Goal: Task Accomplishment & Management: Check status

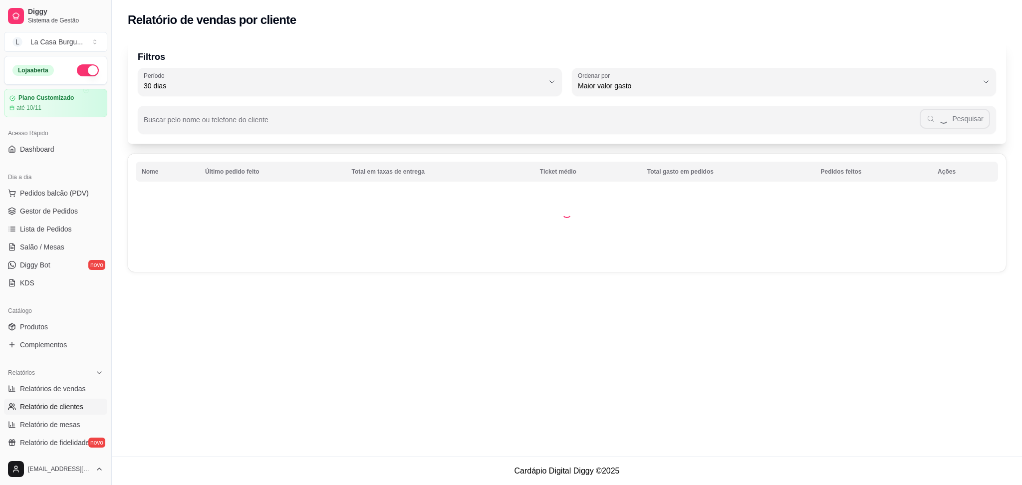
select select "30"
select select "HIGHEST_TOTAL_SPENT_WITH_ORDERS"
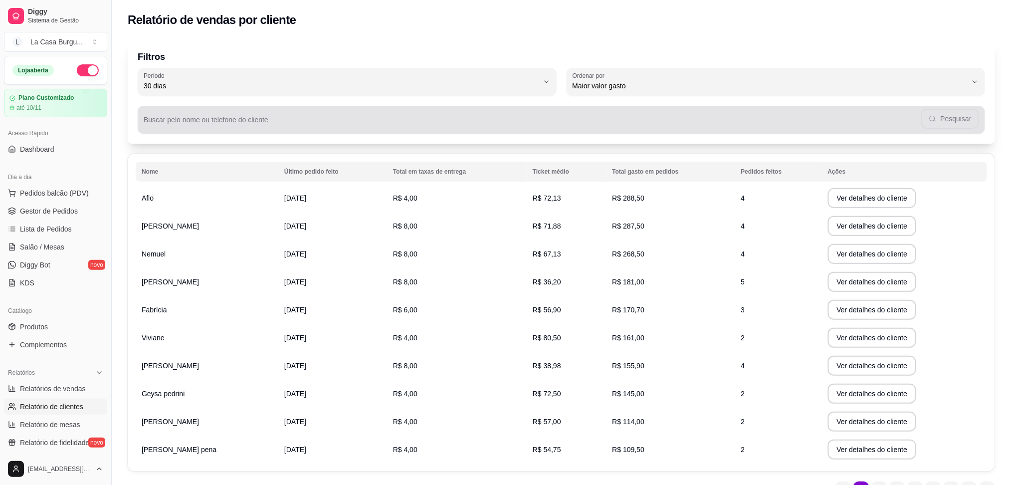
click at [200, 116] on div "Pesquisar" at bounding box center [562, 120] width 836 height 20
click at [957, 121] on button "Pesquisar" at bounding box center [950, 118] width 56 height 19
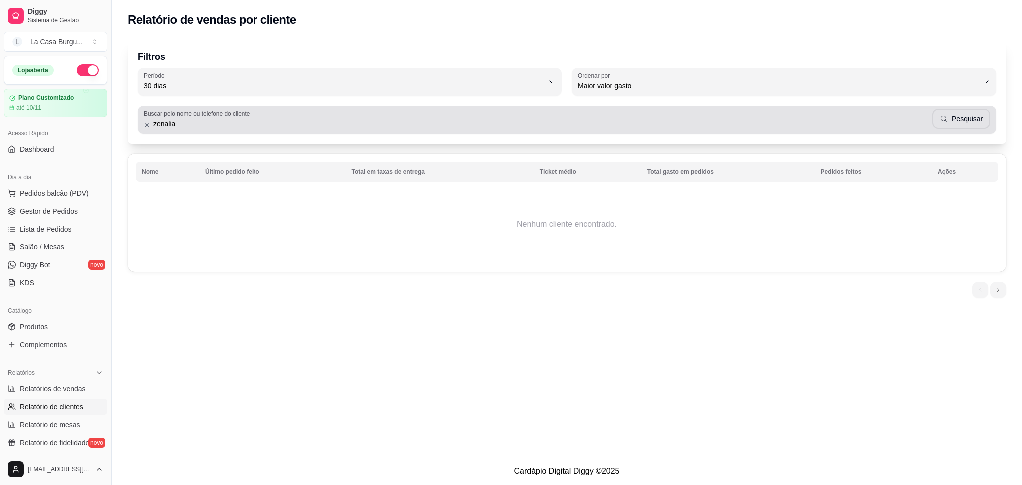
click at [177, 125] on input "zenalia" at bounding box center [541, 124] width 782 height 10
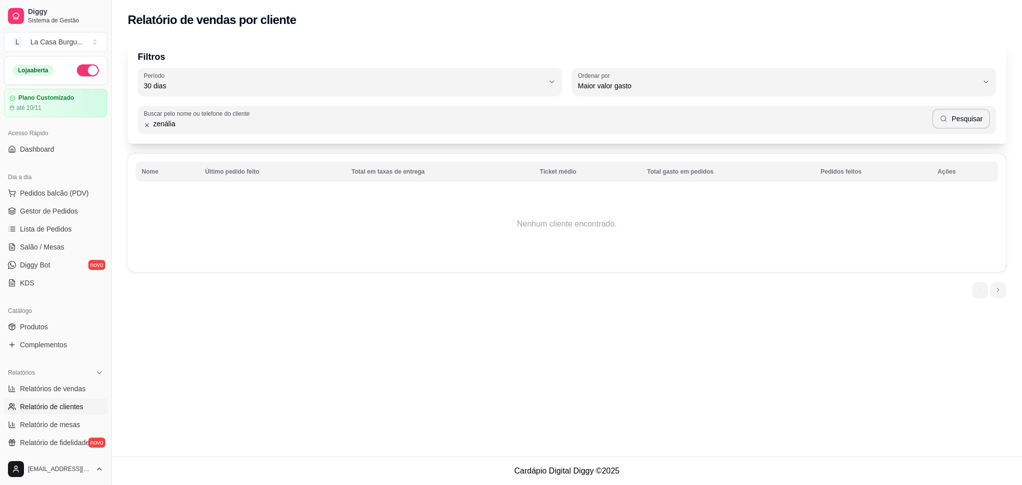
type input "zenália"
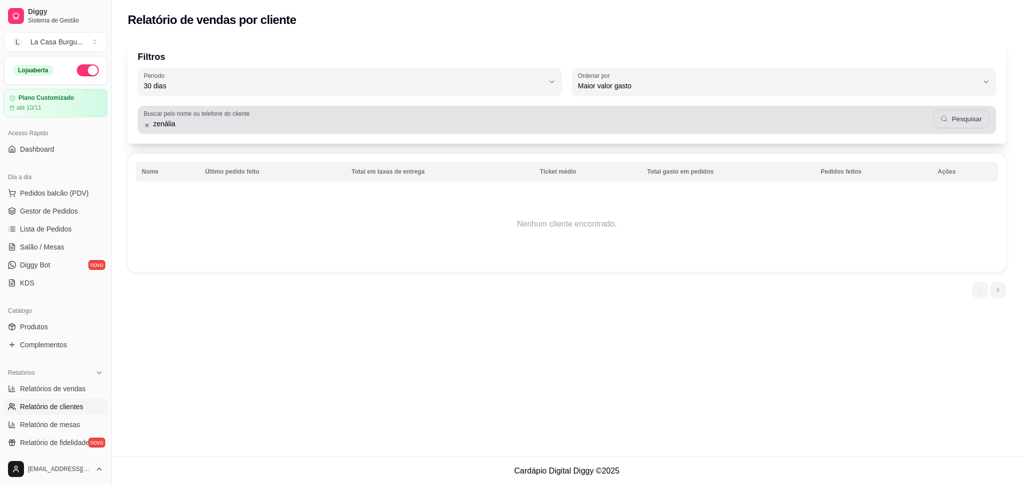
click at [964, 124] on button "Pesquisar" at bounding box center [961, 118] width 56 height 19
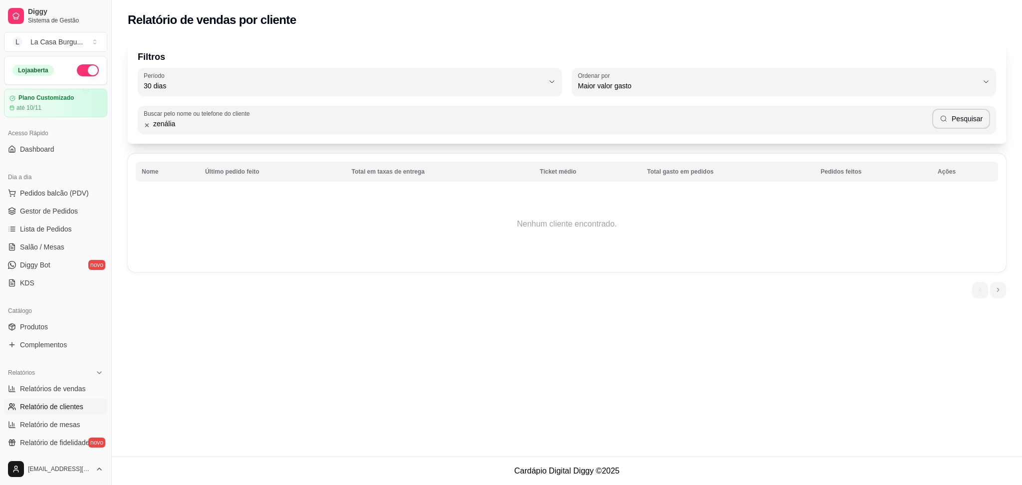
drag, startPoint x: 183, startPoint y: 125, endPoint x: 193, endPoint y: 127, distance: 10.3
click at [193, 127] on input "zenália" at bounding box center [541, 124] width 782 height 10
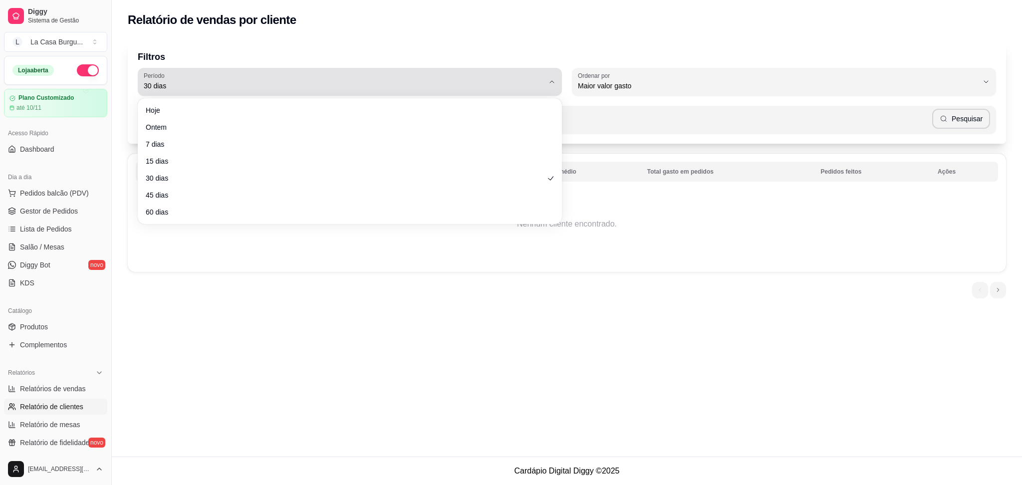
click at [552, 79] on icon "button" at bounding box center [552, 82] width 8 height 8
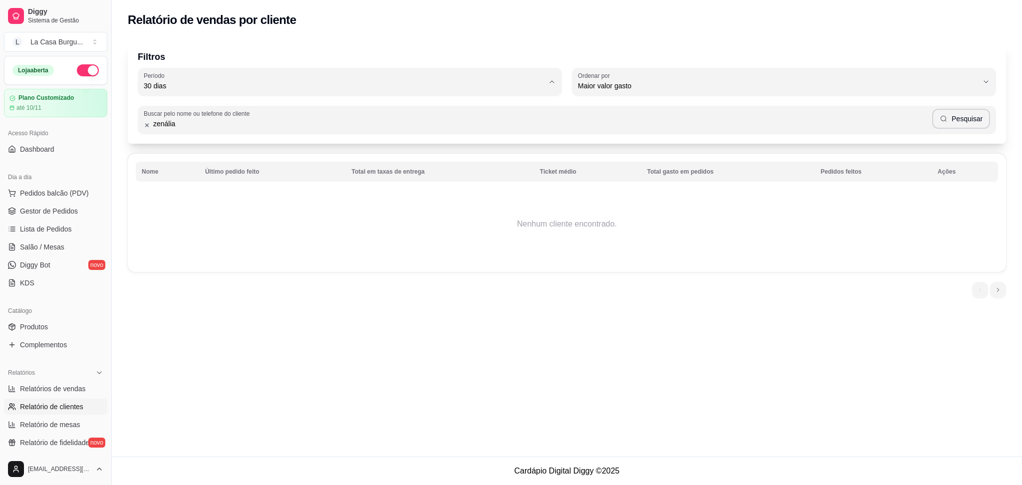
click at [160, 212] on span "60 dias" at bounding box center [345, 207] width 382 height 9
type input "60"
select select "60"
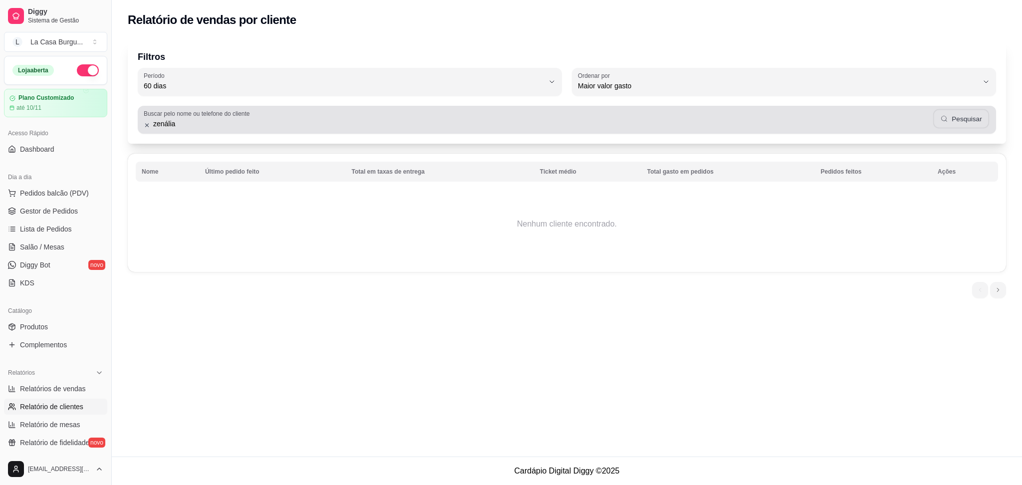
click at [943, 119] on icon "button" at bounding box center [944, 119] width 8 height 8
click at [967, 116] on button "Pesquisar" at bounding box center [961, 118] width 56 height 19
click at [966, 116] on button "Pesquisar" at bounding box center [961, 119] width 58 height 20
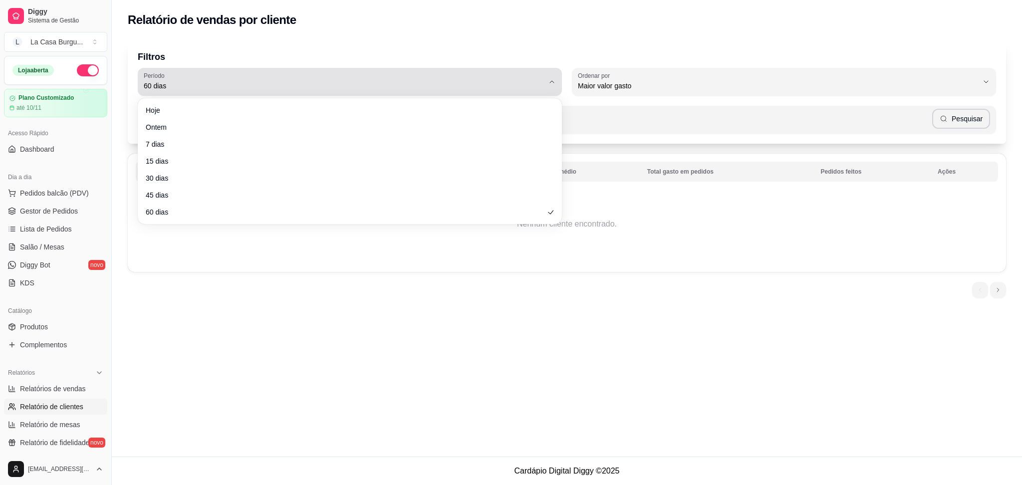
click at [168, 84] on span "60 dias" at bounding box center [344, 86] width 400 height 10
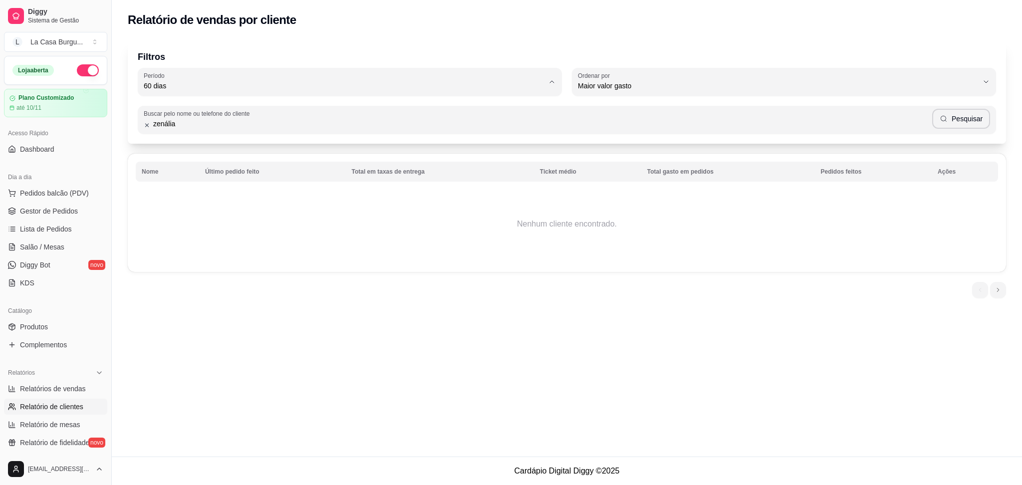
click at [183, 212] on span "60 dias" at bounding box center [345, 207] width 382 height 9
type input "0"
select select "0"
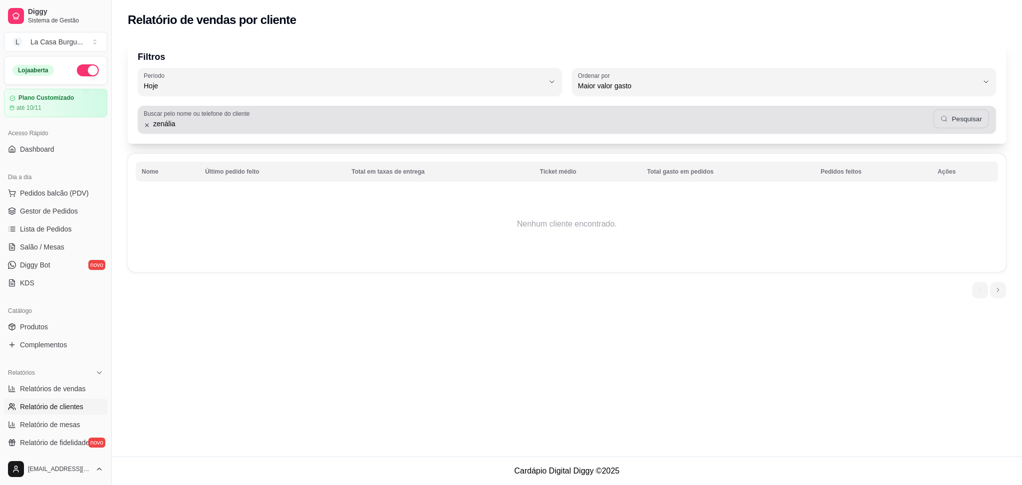
click at [962, 126] on button "Pesquisar" at bounding box center [961, 118] width 56 height 19
click at [957, 125] on button "Pesquisar" at bounding box center [961, 118] width 56 height 19
click at [198, 128] on input "zenália" at bounding box center [541, 124] width 782 height 10
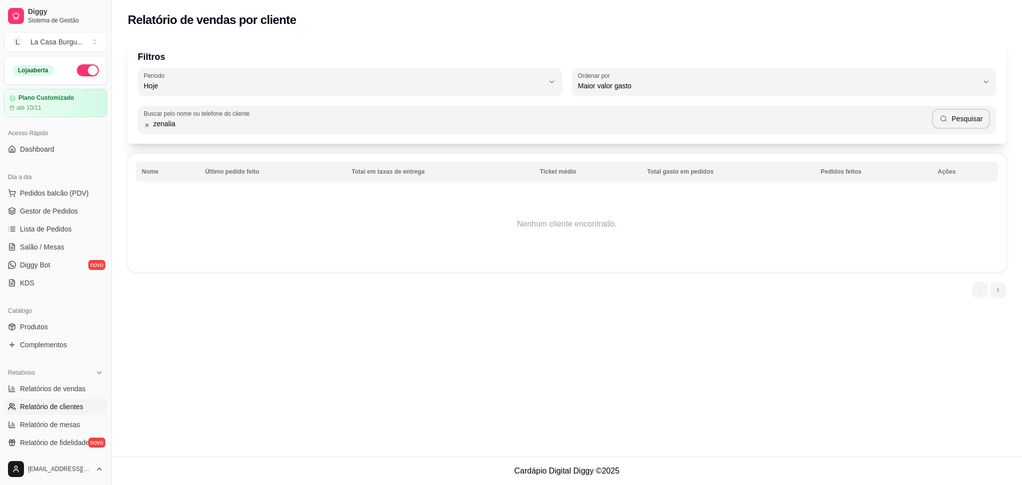
click at [73, 410] on span "Relatório de clientes" at bounding box center [51, 407] width 63 height 10
click at [56, 403] on span "Relatório de clientes" at bounding box center [51, 407] width 63 height 10
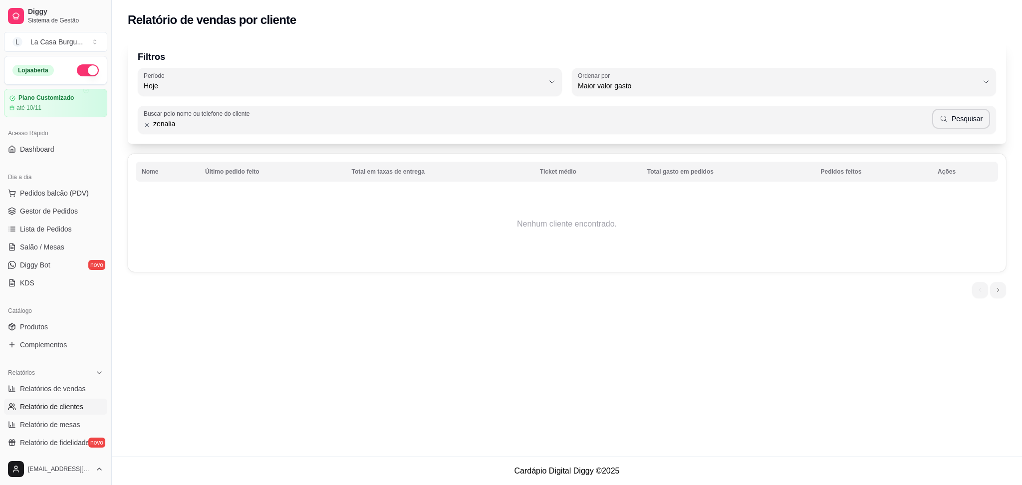
click at [56, 403] on span "Relatório de clientes" at bounding box center [51, 407] width 63 height 10
click at [92, 377] on div "Relatórios" at bounding box center [55, 373] width 103 height 16
drag, startPoint x: 89, startPoint y: 373, endPoint x: 78, endPoint y: 365, distance: 13.6
click at [95, 372] on icon at bounding box center [99, 373] width 8 height 8
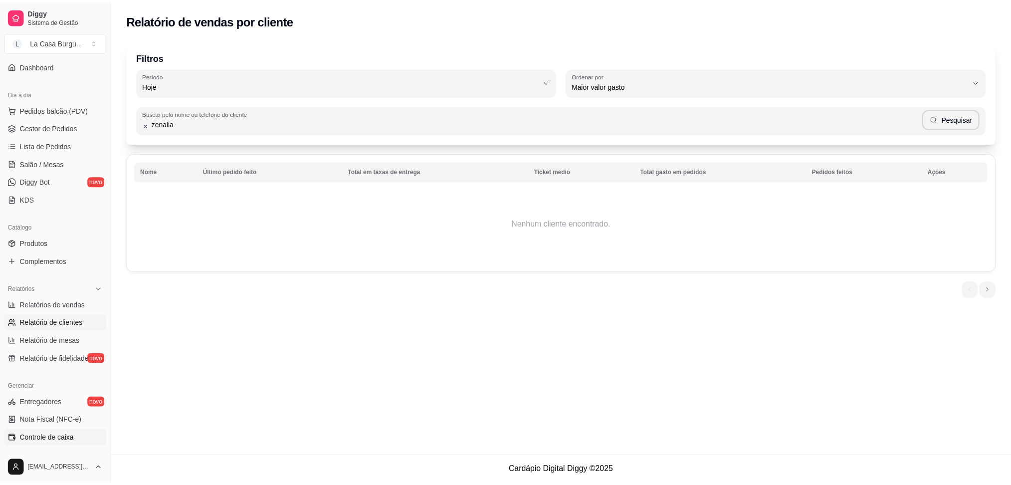
scroll to position [66, 0]
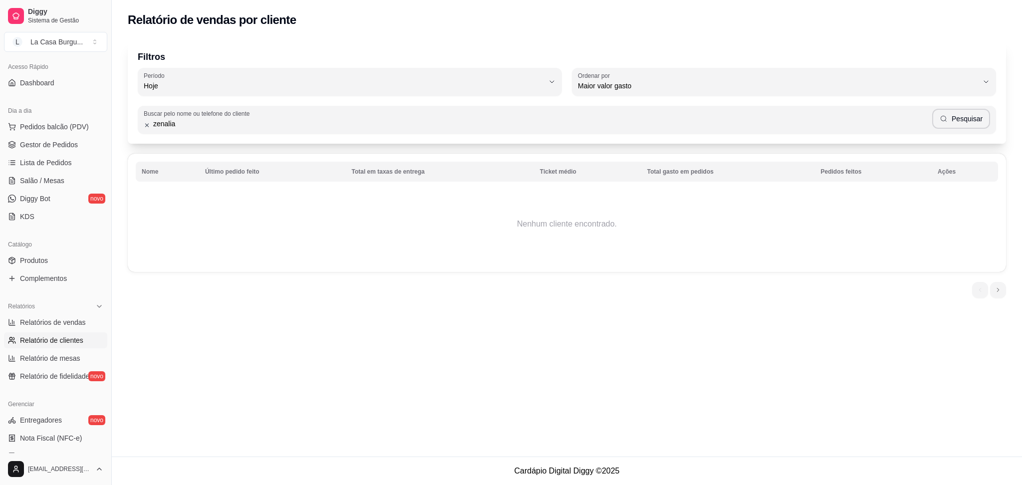
click at [53, 337] on span "Relatório de clientes" at bounding box center [51, 340] width 63 height 10
click at [53, 338] on span "Relatório de clientes" at bounding box center [51, 340] width 63 height 10
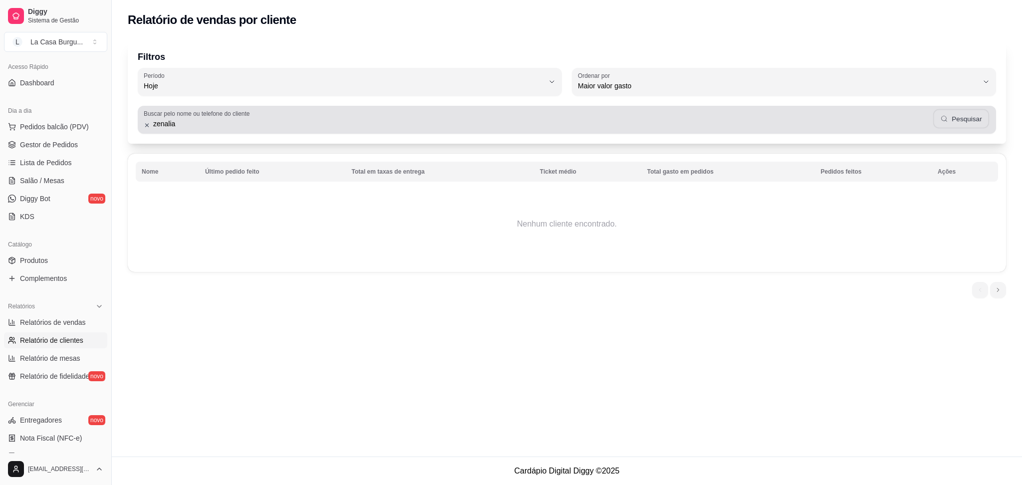
click at [960, 119] on button "Pesquisar" at bounding box center [961, 118] width 56 height 19
click at [241, 127] on input "zenalia" at bounding box center [541, 124] width 782 height 10
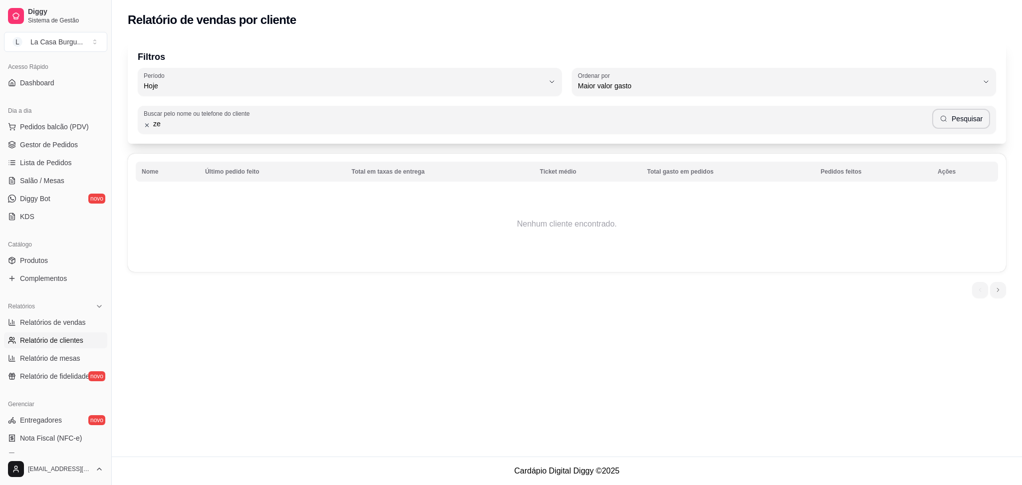
type input "z"
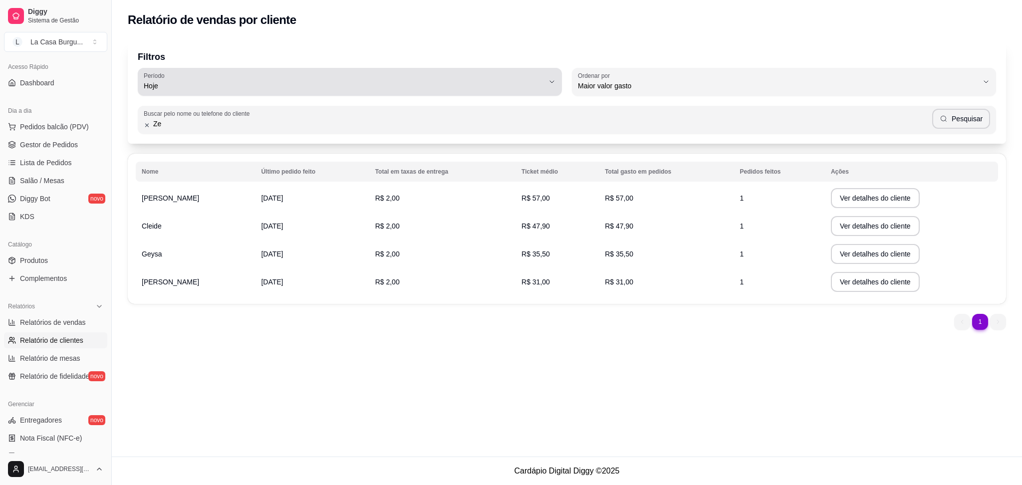
type input "Ze"
click at [553, 76] on button "[PERSON_NAME]" at bounding box center [350, 82] width 424 height 28
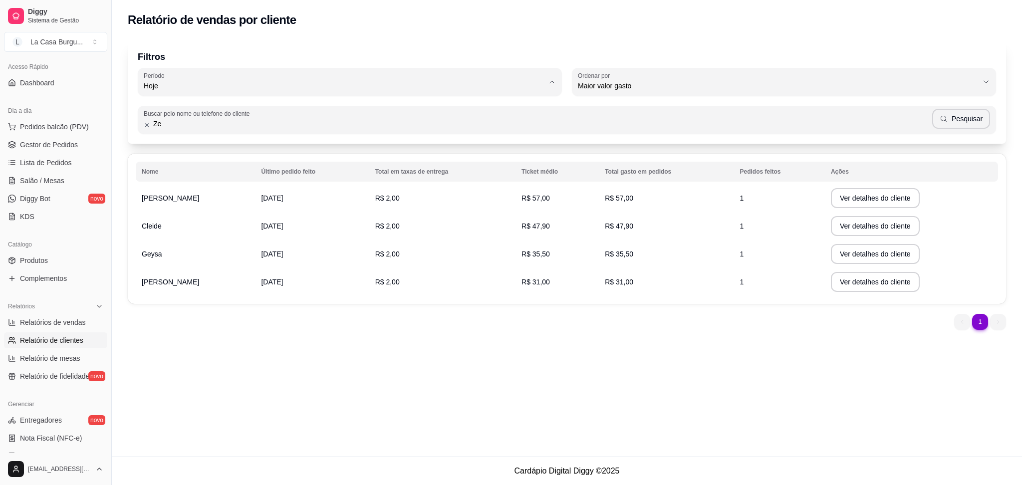
click at [225, 211] on span "60 dias" at bounding box center [345, 207] width 382 height 9
type input "60"
select select "60"
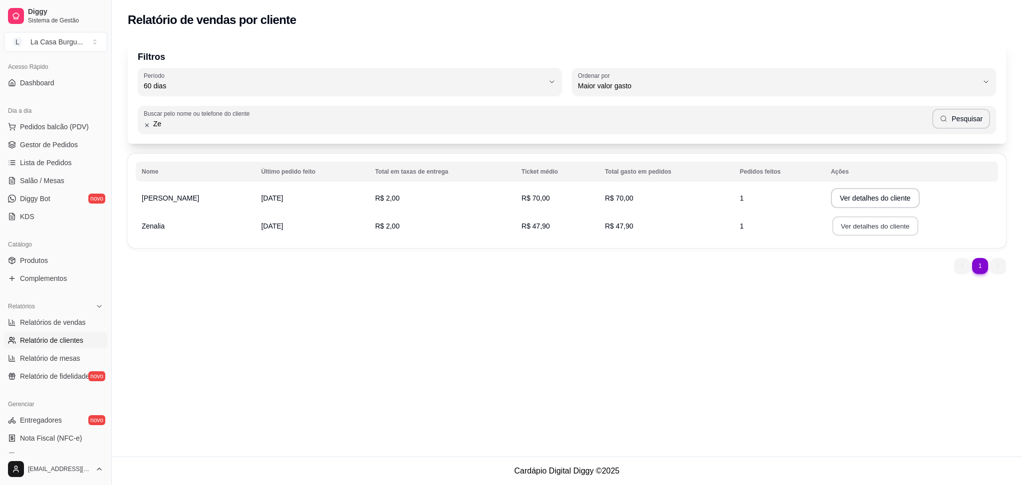
click at [869, 222] on button "Ver detalhes do cliente" at bounding box center [875, 226] width 86 height 19
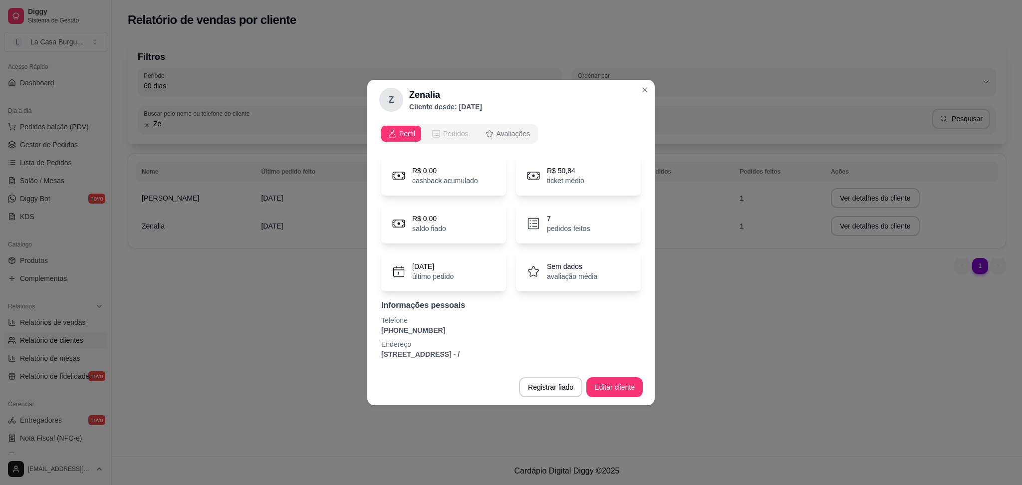
click at [448, 131] on span "Pedidos" at bounding box center [455, 134] width 25 height 10
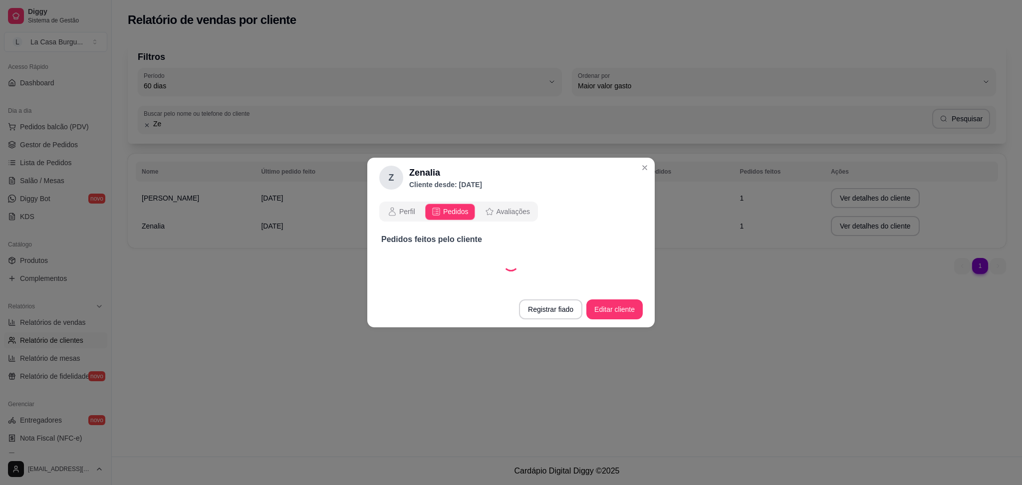
select select "30"
select select "ALL"
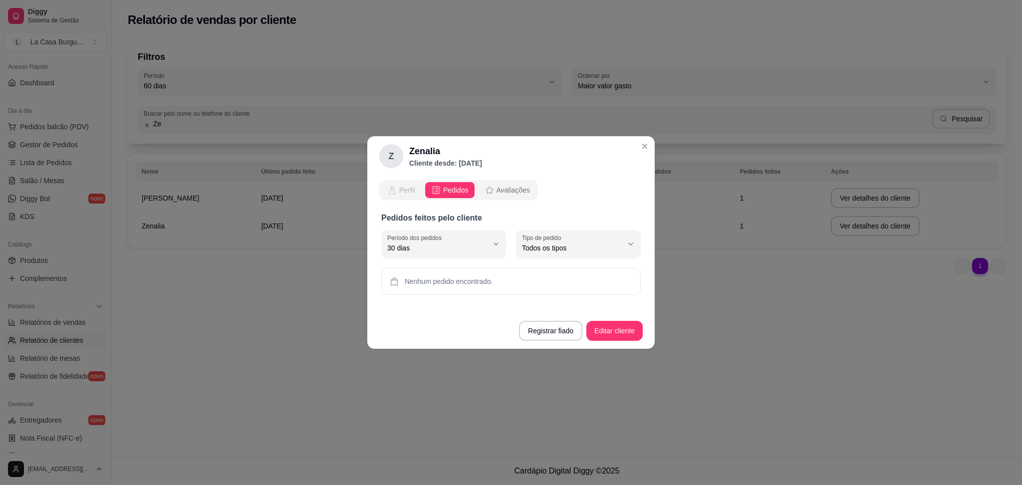
click at [400, 190] on span "Perfil" at bounding box center [407, 190] width 16 height 10
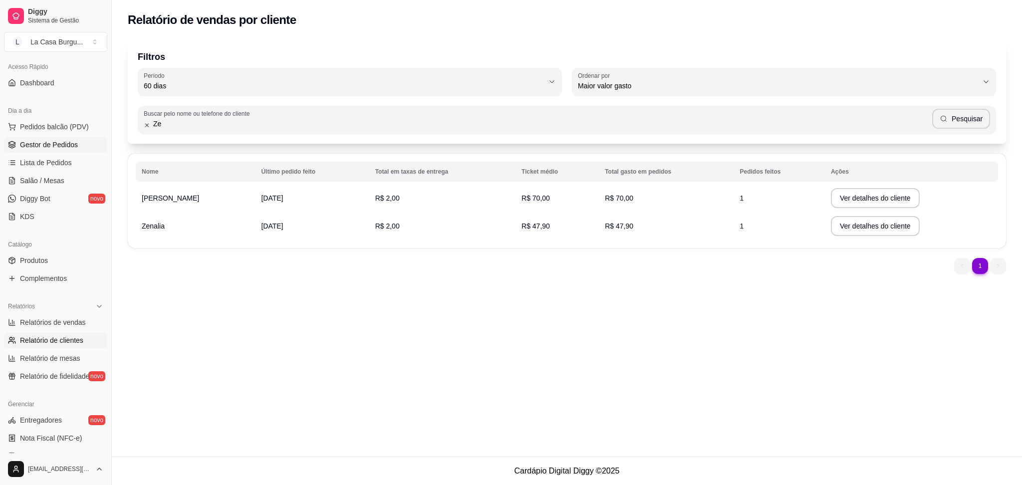
click at [37, 143] on span "Gestor de Pedidos" at bounding box center [49, 145] width 58 height 10
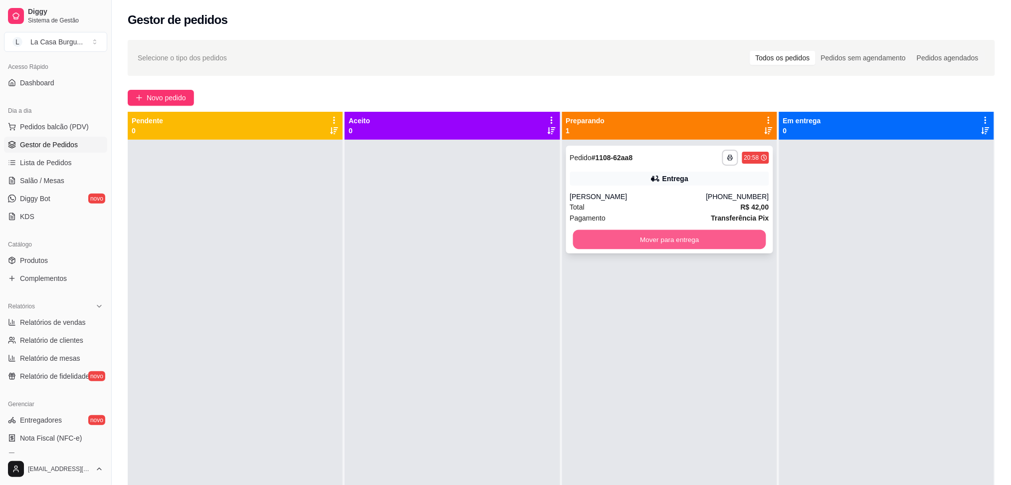
click at [666, 242] on button "Mover para entrega" at bounding box center [669, 239] width 193 height 19
